Goal: Navigation & Orientation: Find specific page/section

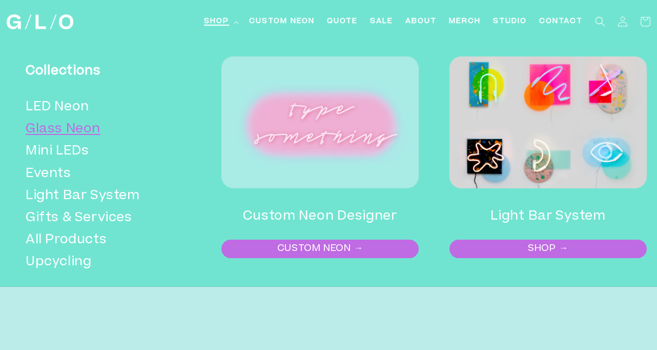
click at [93, 132] on link "Glass Neon" at bounding box center [106, 129] width 160 height 22
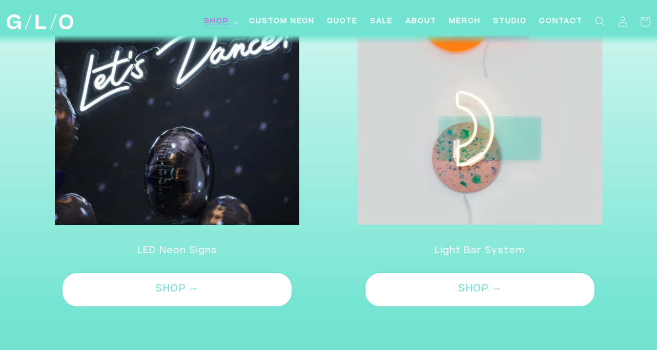
scroll to position [2288, 0]
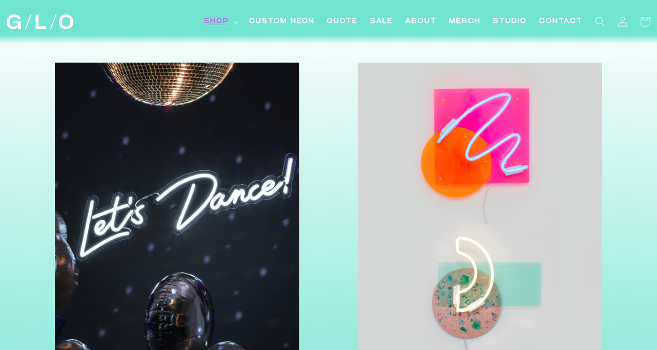
scroll to position [960, 0]
